Goal: Find specific page/section: Find specific page/section

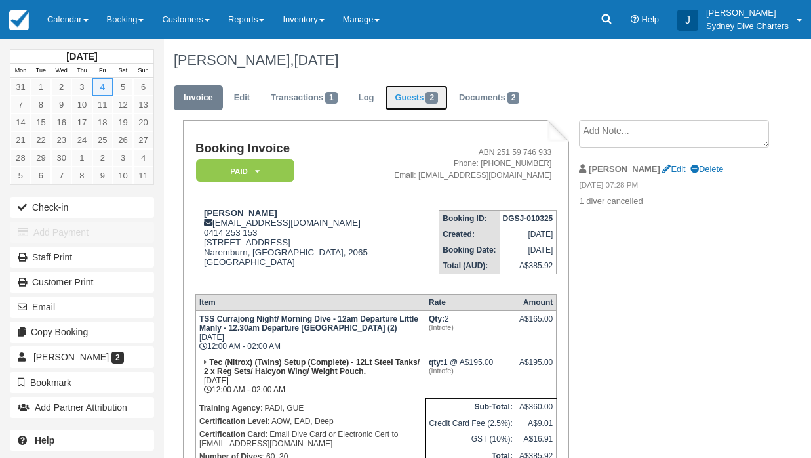
click at [409, 95] on link "Guests 2" at bounding box center [416, 98] width 63 height 26
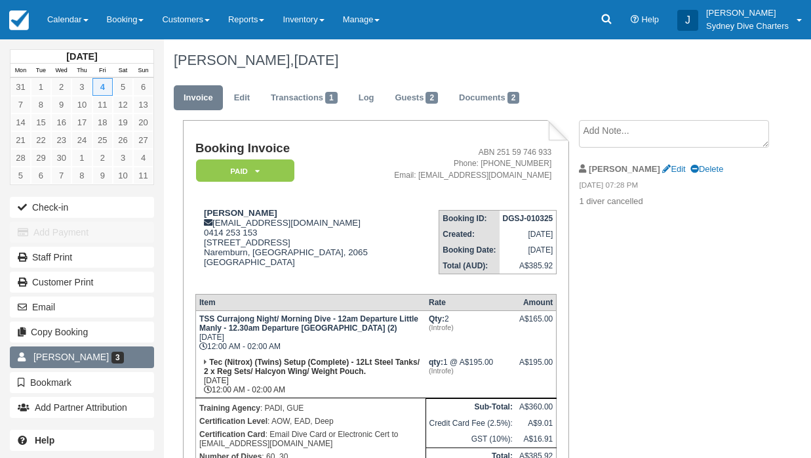
click at [84, 356] on span "[PERSON_NAME]" at bounding box center [70, 357] width 75 height 10
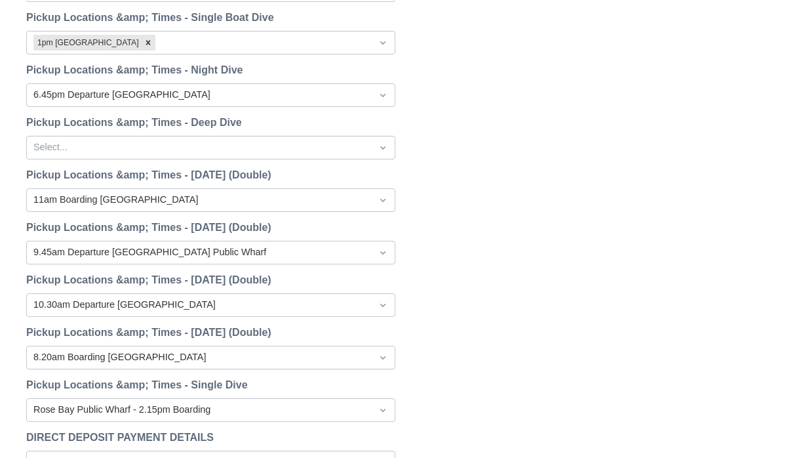
scroll to position [1839, 0]
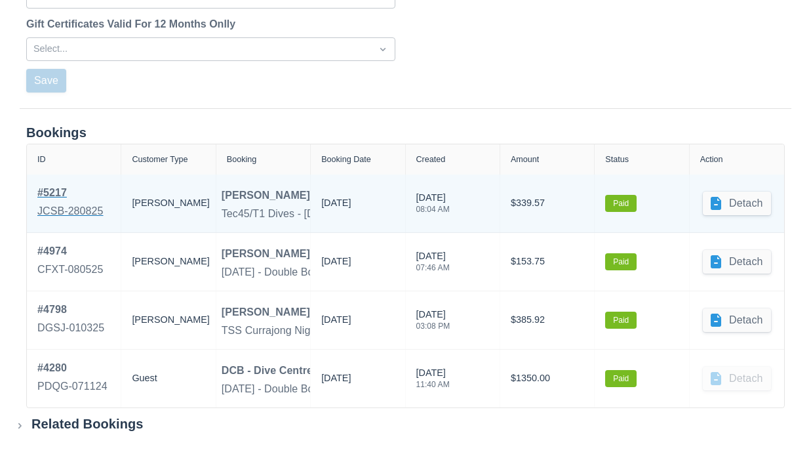
click at [63, 188] on div "# 5217" at bounding box center [70, 193] width 66 height 16
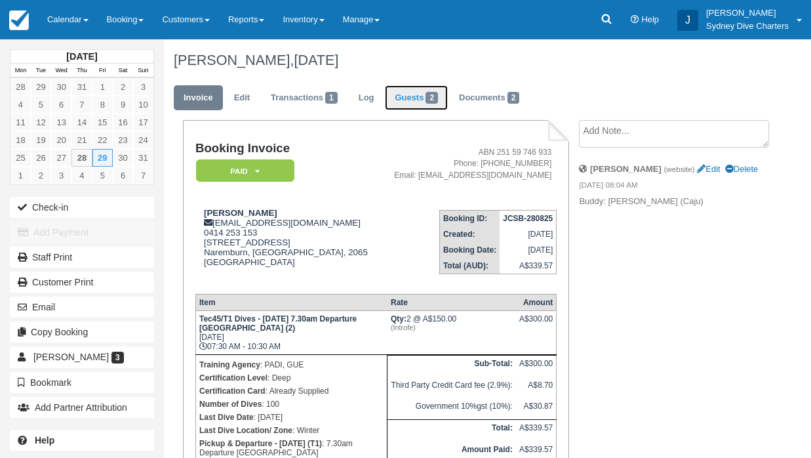
click at [422, 94] on link "Guests 2" at bounding box center [416, 98] width 63 height 26
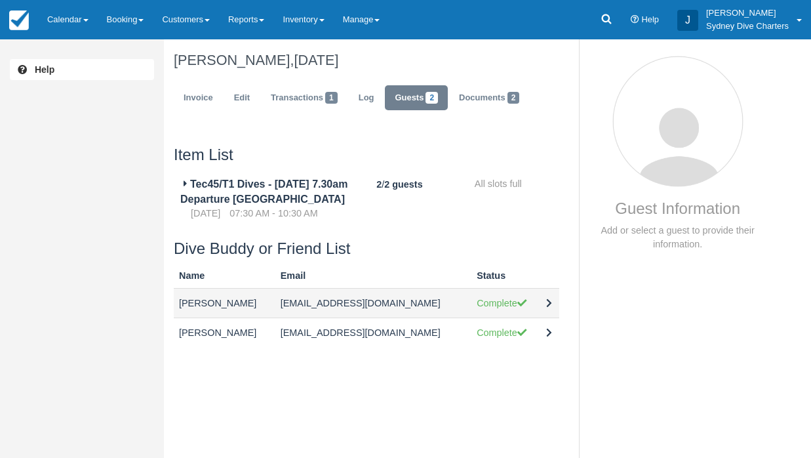
click at [352, 317] on td "[EMAIL_ADDRESS][DOMAIN_NAME]" at bounding box center [373, 303] width 196 height 30
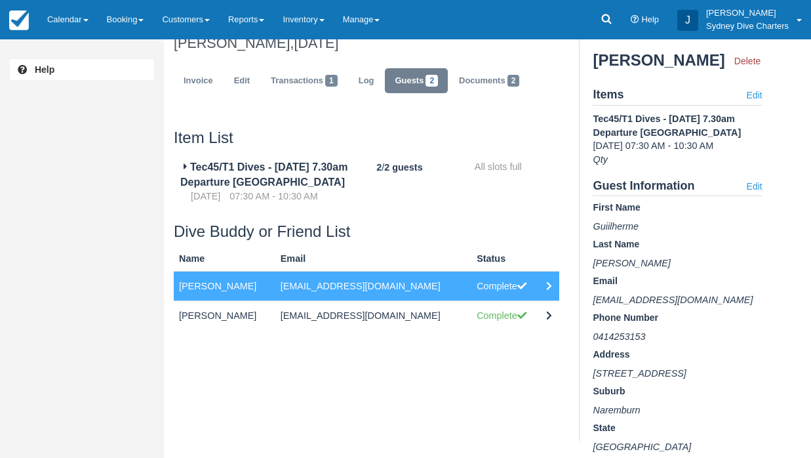
scroll to position [21, 0]
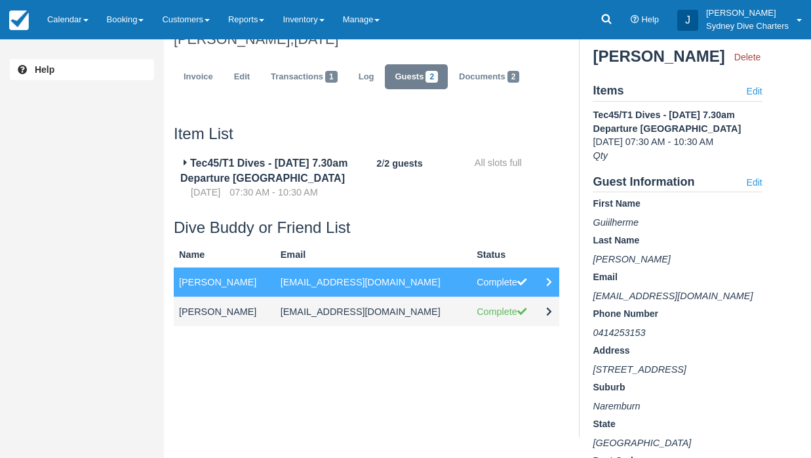
click at [357, 325] on td "[EMAIL_ADDRESS][DOMAIN_NAME]" at bounding box center [373, 311] width 196 height 30
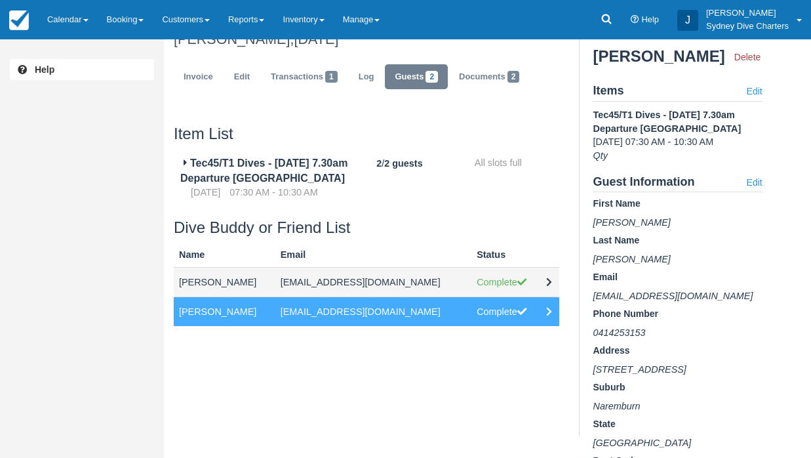
click at [410, 296] on td "[EMAIL_ADDRESS][DOMAIN_NAME]" at bounding box center [373, 282] width 196 height 30
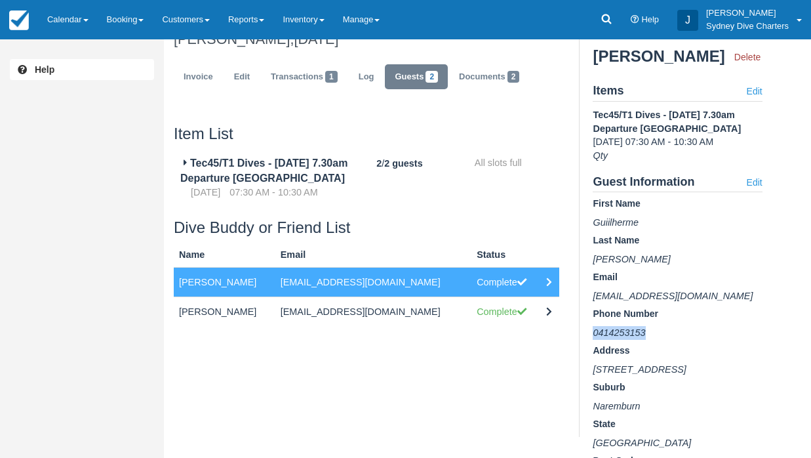
drag, startPoint x: 655, startPoint y: 343, endPoint x: 583, endPoint y: 342, distance: 71.5
click at [583, 342] on div "Guest Information Add or select a guest to provide their information. Guiilherm…" at bounding box center [670, 227] width 183 height 418
copy span "0414253153"
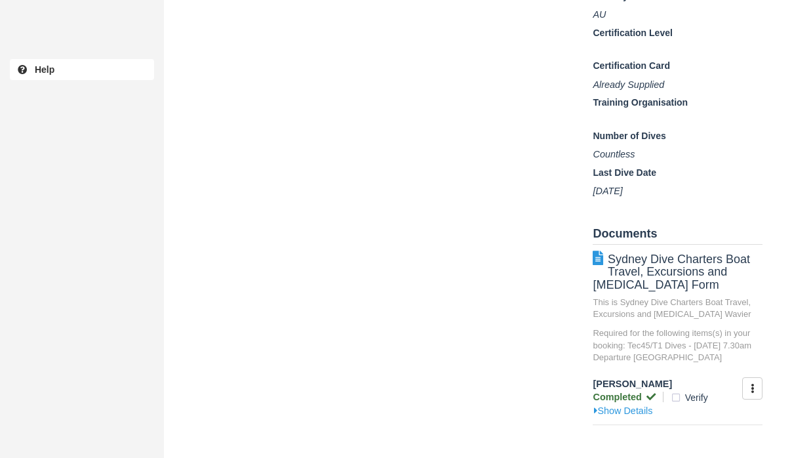
scroll to position [0, 0]
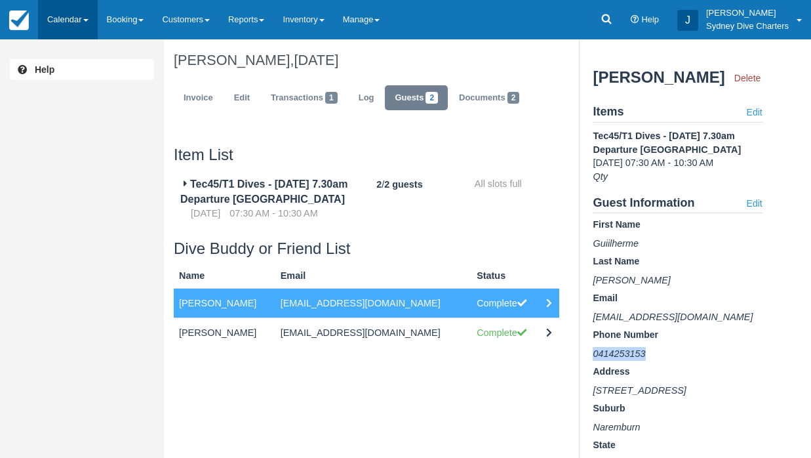
click at [73, 15] on link "Calendar" at bounding box center [68, 19] width 60 height 39
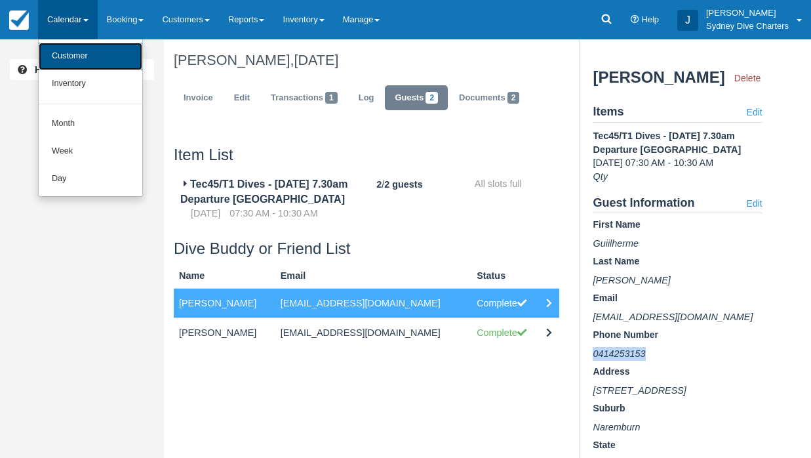
click at [73, 50] on link "Customer" at bounding box center [91, 57] width 104 height 28
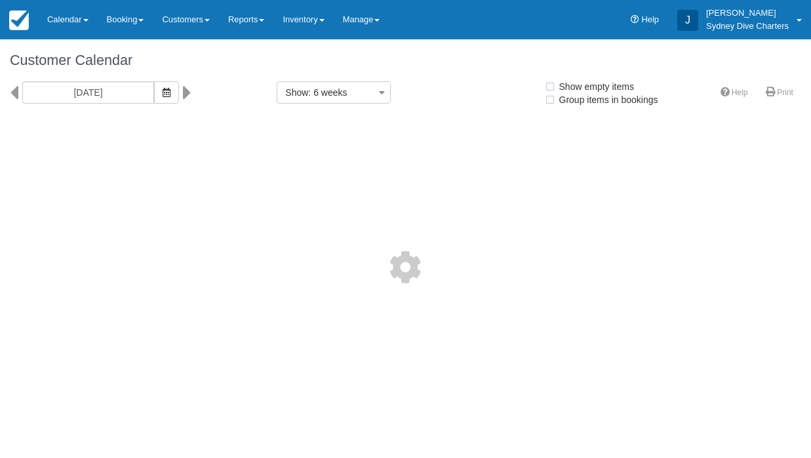
select select
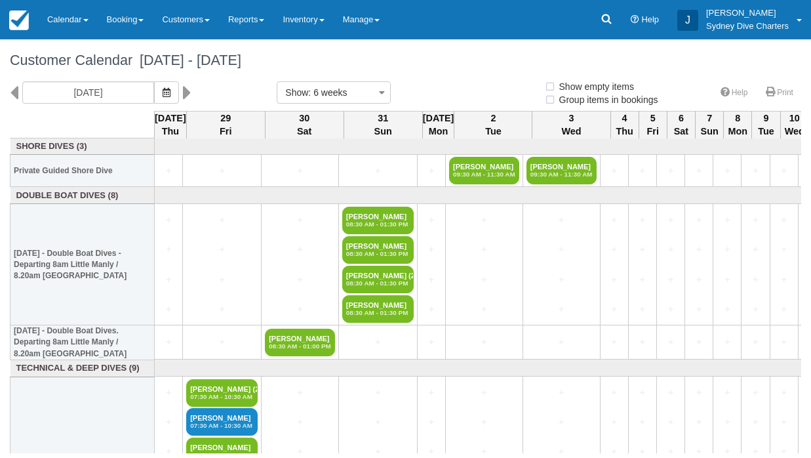
select select
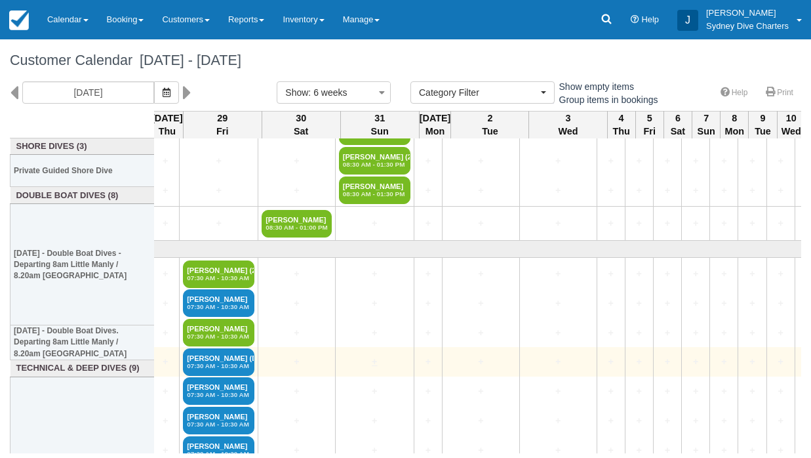
scroll to position [0, 3]
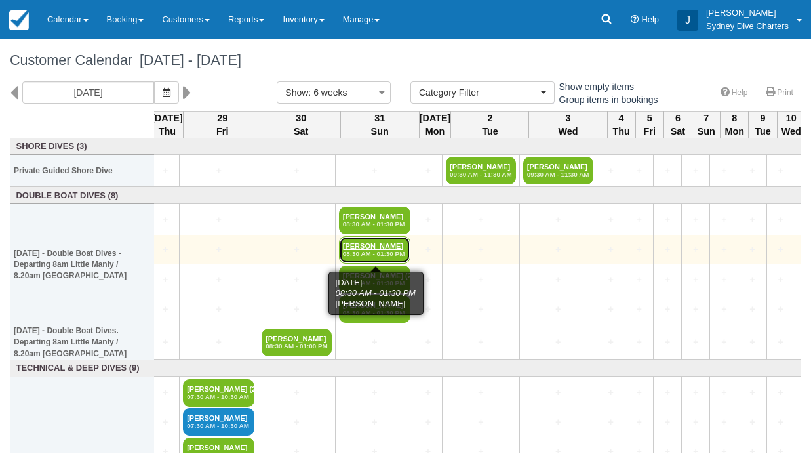
click at [386, 249] on link "[PERSON_NAME] 08:30 AM - 01:30 PM" at bounding box center [374, 250] width 71 height 28
